Goal: Task Accomplishment & Management: Manage account settings

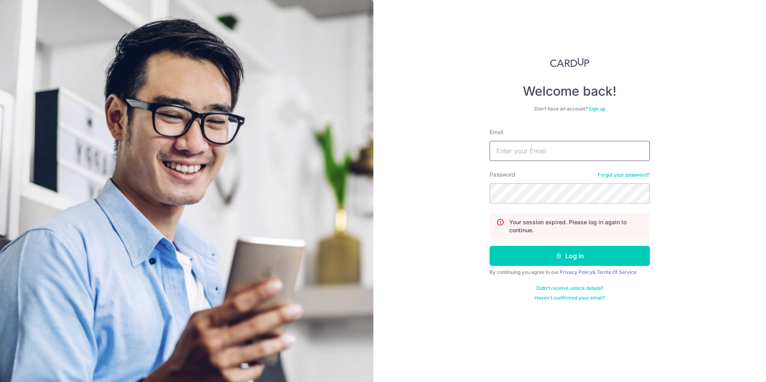
click at [558, 154] on input "Email" at bounding box center [570, 151] width 160 height 20
type input "[EMAIL_ADDRESS][DOMAIN_NAME]"
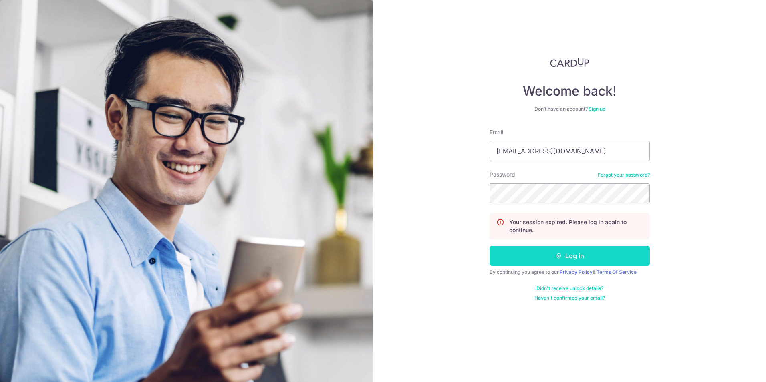
click at [612, 261] on button "Log in" at bounding box center [570, 256] width 160 height 20
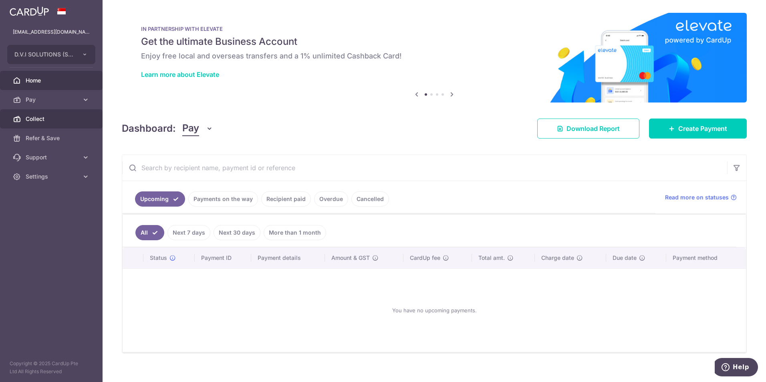
click at [53, 117] on span "Collect" at bounding box center [52, 119] width 53 height 8
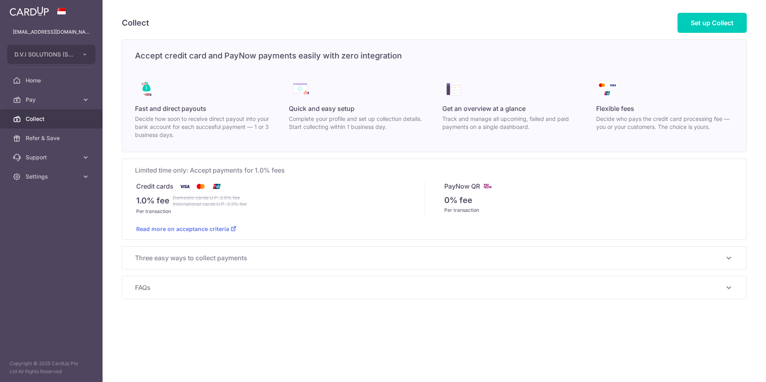
click at [56, 100] on span "Pay" at bounding box center [52, 100] width 53 height 8
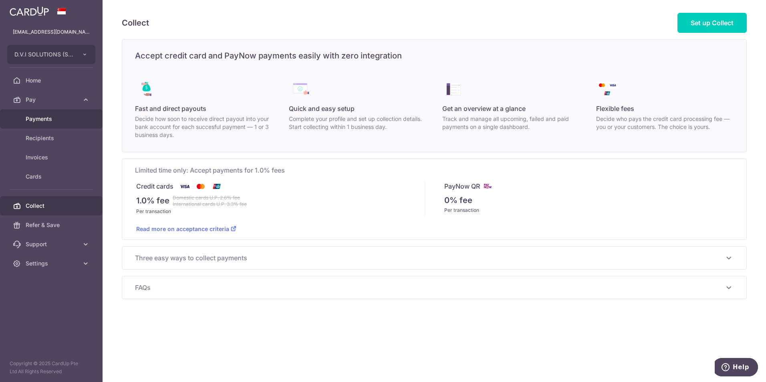
click at [49, 119] on span "Payments" at bounding box center [52, 119] width 53 height 8
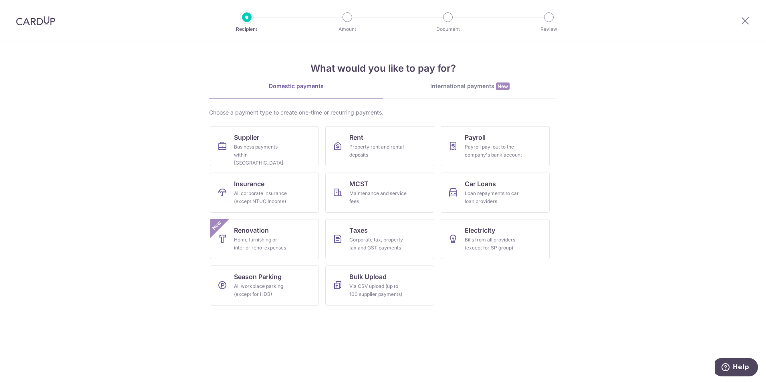
click at [751, 22] on div at bounding box center [746, 21] width 42 height 42
click at [748, 20] on icon at bounding box center [746, 21] width 10 height 10
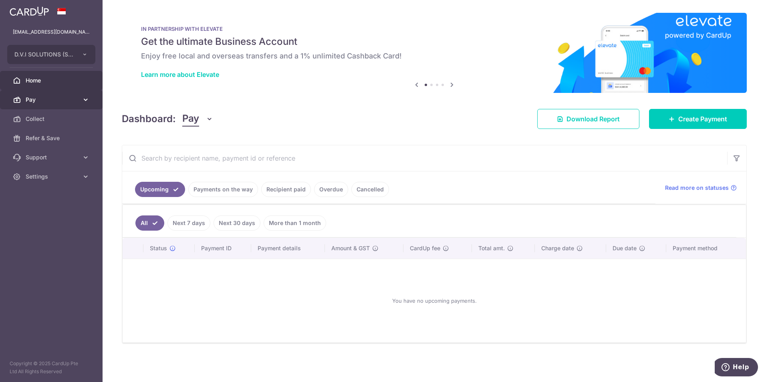
click at [42, 96] on span "Pay" at bounding box center [52, 100] width 53 height 8
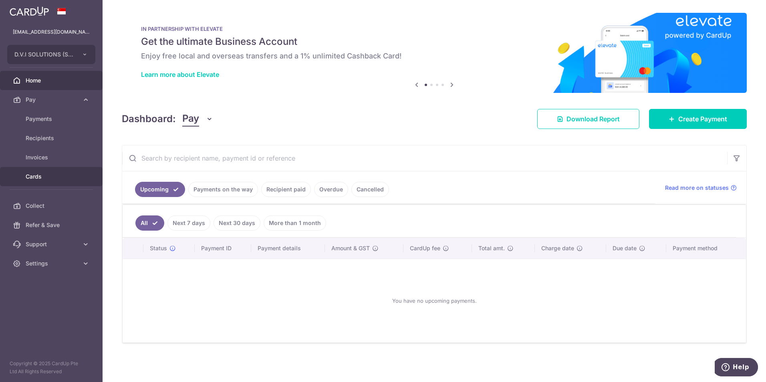
click at [33, 176] on span "Cards" at bounding box center [52, 177] width 53 height 8
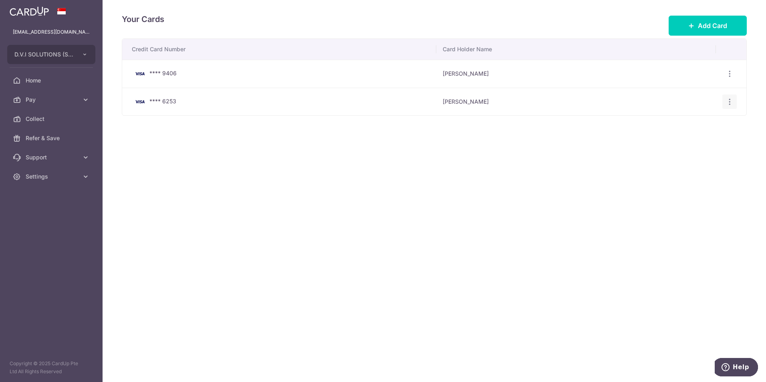
click at [726, 102] on icon "button" at bounding box center [730, 102] width 8 height 8
click at [702, 123] on span "View/Edit" at bounding box center [703, 124] width 55 height 10
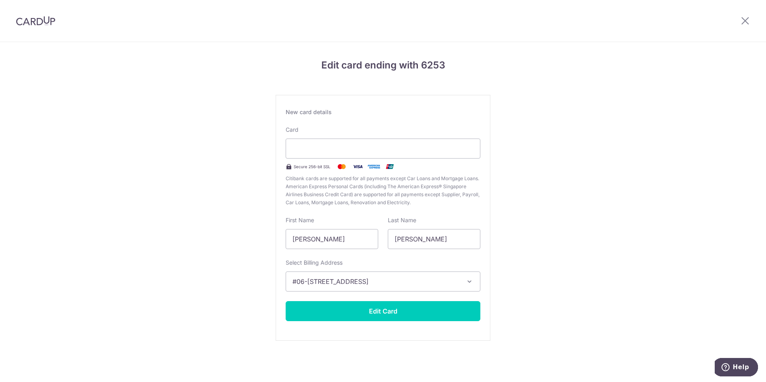
click at [162, 232] on div "Edit card ending with 6253 New card details Card Secure 256-bit SSL Citibank ca…" at bounding box center [383, 210] width 766 height 337
click at [380, 316] on button "Edit Card" at bounding box center [383, 311] width 195 height 20
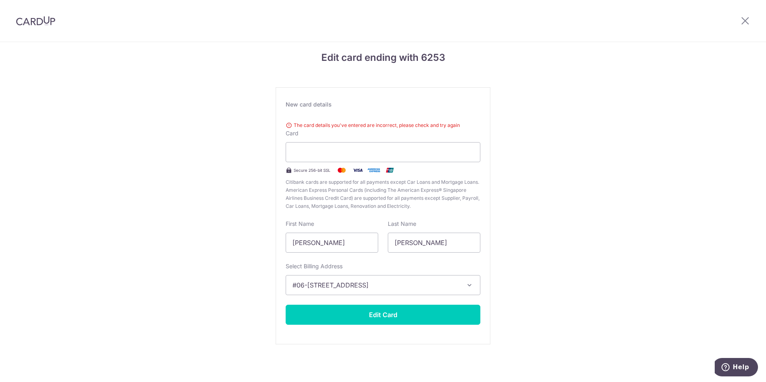
click at [222, 256] on div "Edit card ending with 6253 New card details The card details you've entered are…" at bounding box center [383, 208] width 766 height 348
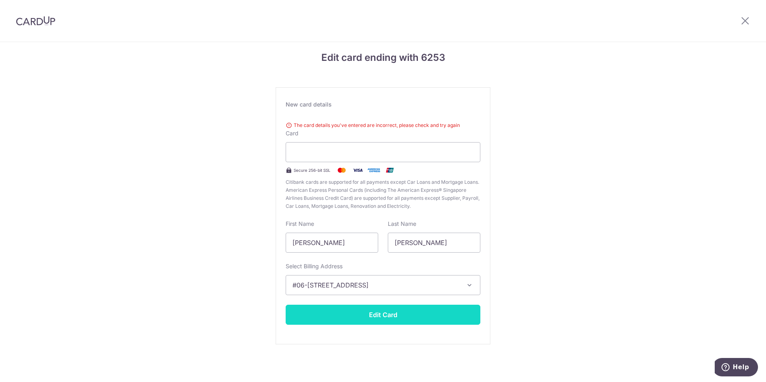
click at [386, 321] on button "Edit Card" at bounding box center [383, 315] width 195 height 20
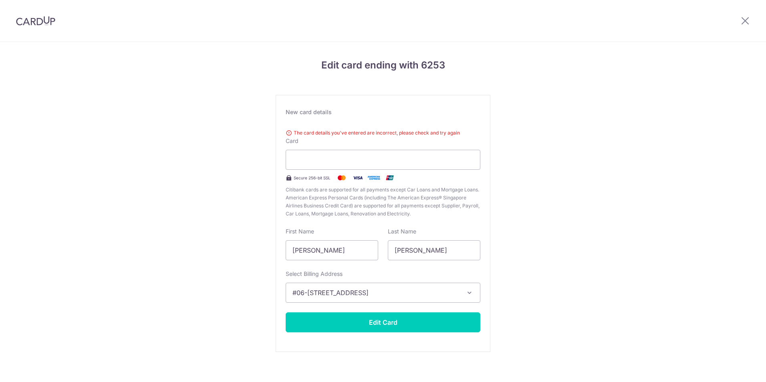
scroll to position [8, 0]
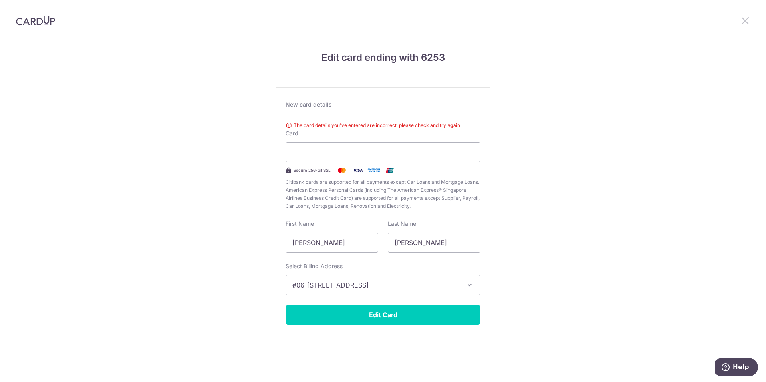
click at [748, 22] on icon at bounding box center [746, 21] width 10 height 10
